Goal: Task Accomplishment & Management: Manage account settings

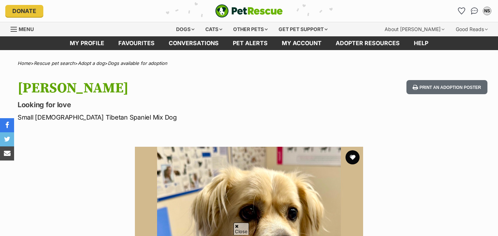
scroll to position [320, 0]
